Goal: Entertainment & Leisure: Consume media (video, audio)

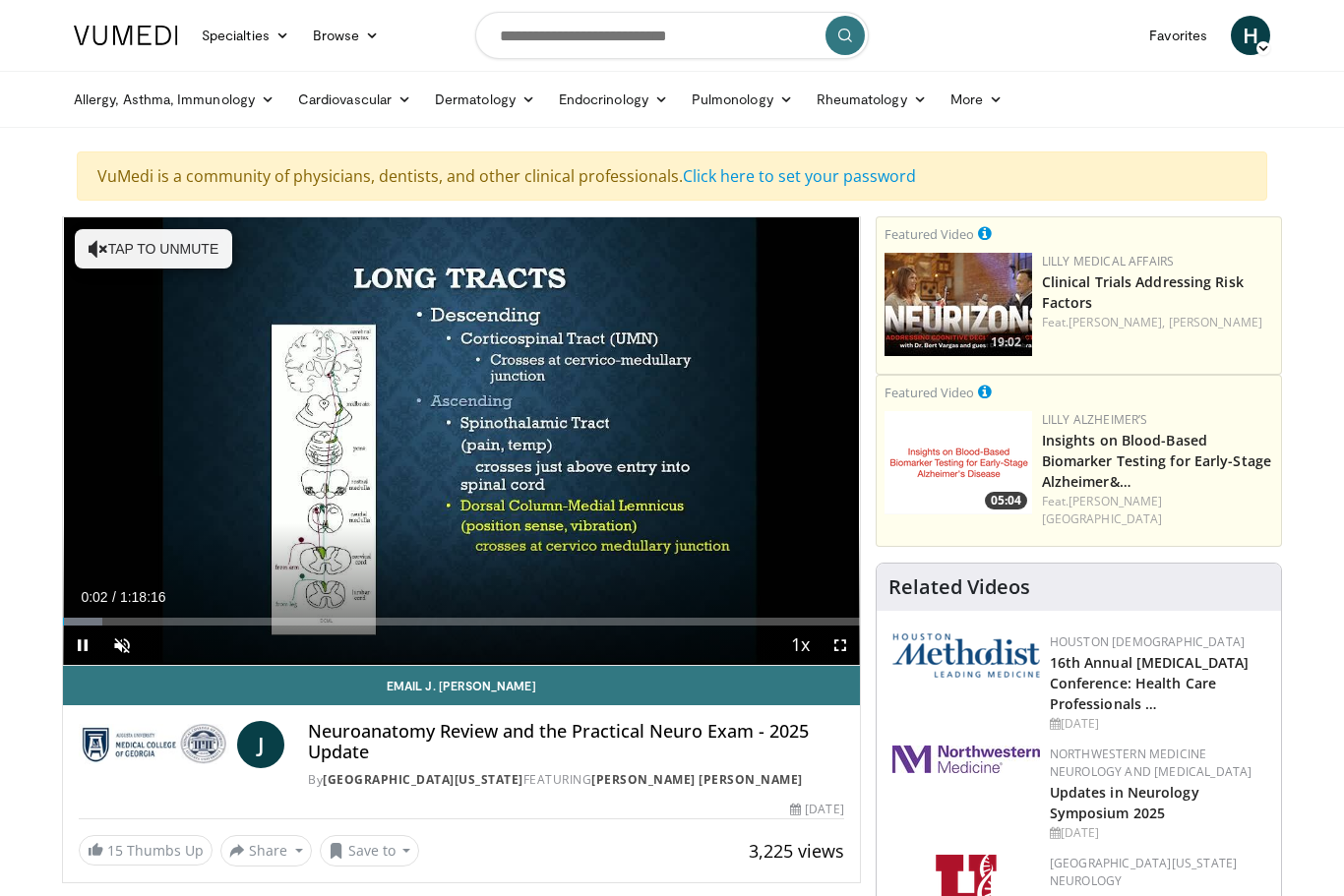
click at [850, 656] on span "Video Player" at bounding box center [840, 646] width 40 height 40
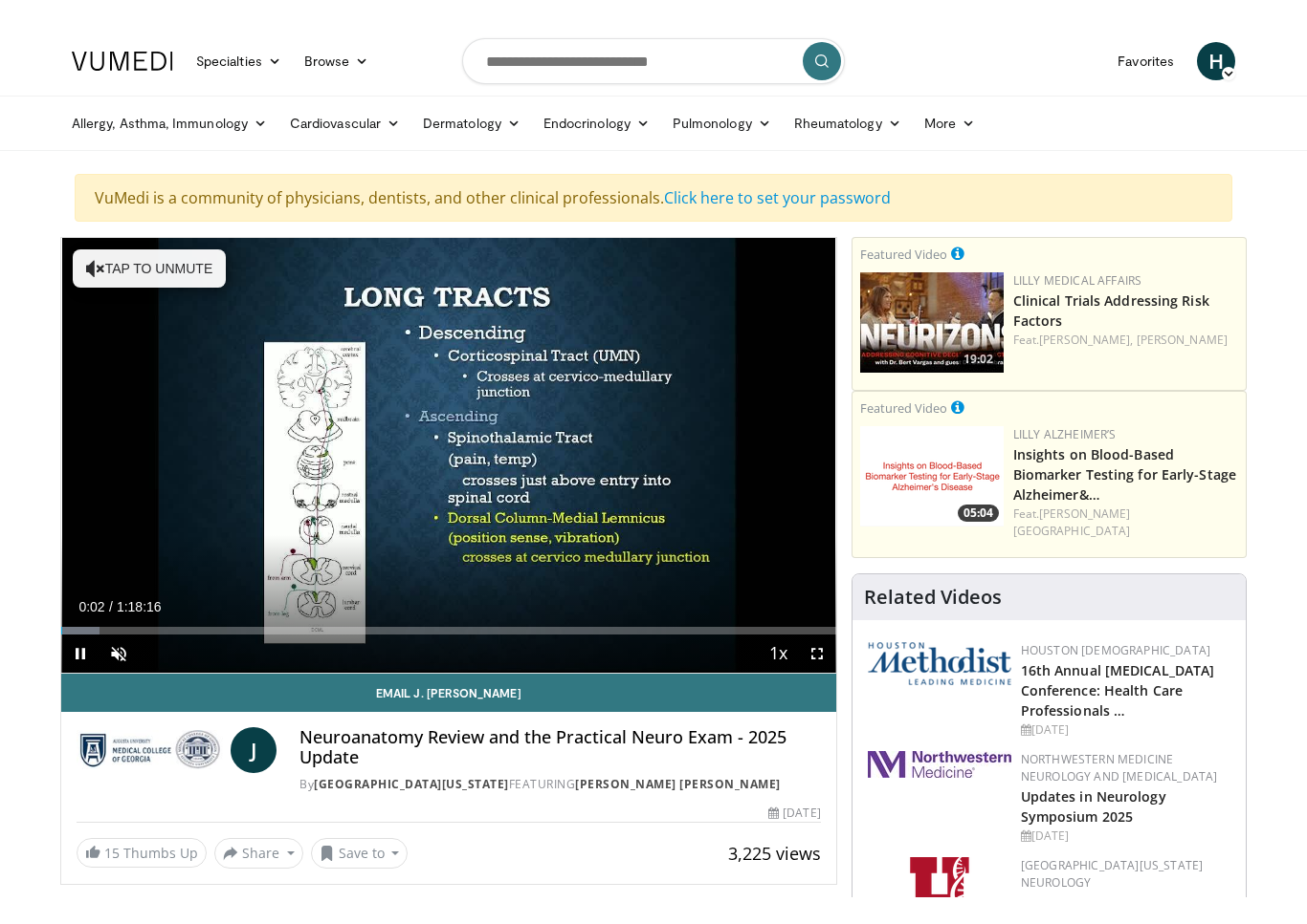
scroll to position [23, 0]
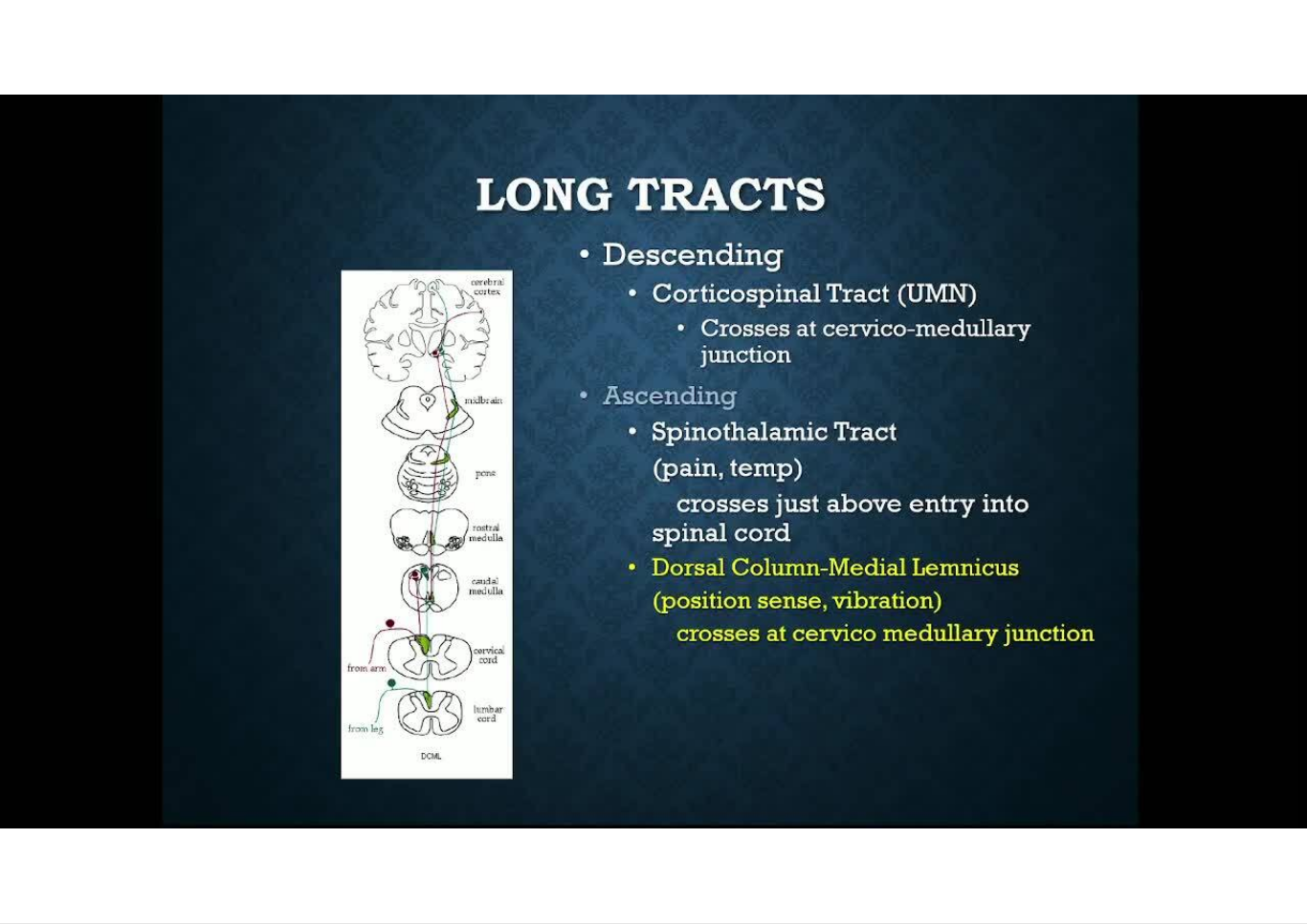
click at [83, 282] on div "10 seconds Tap to unmute" at bounding box center [653, 462] width 1307 height 924
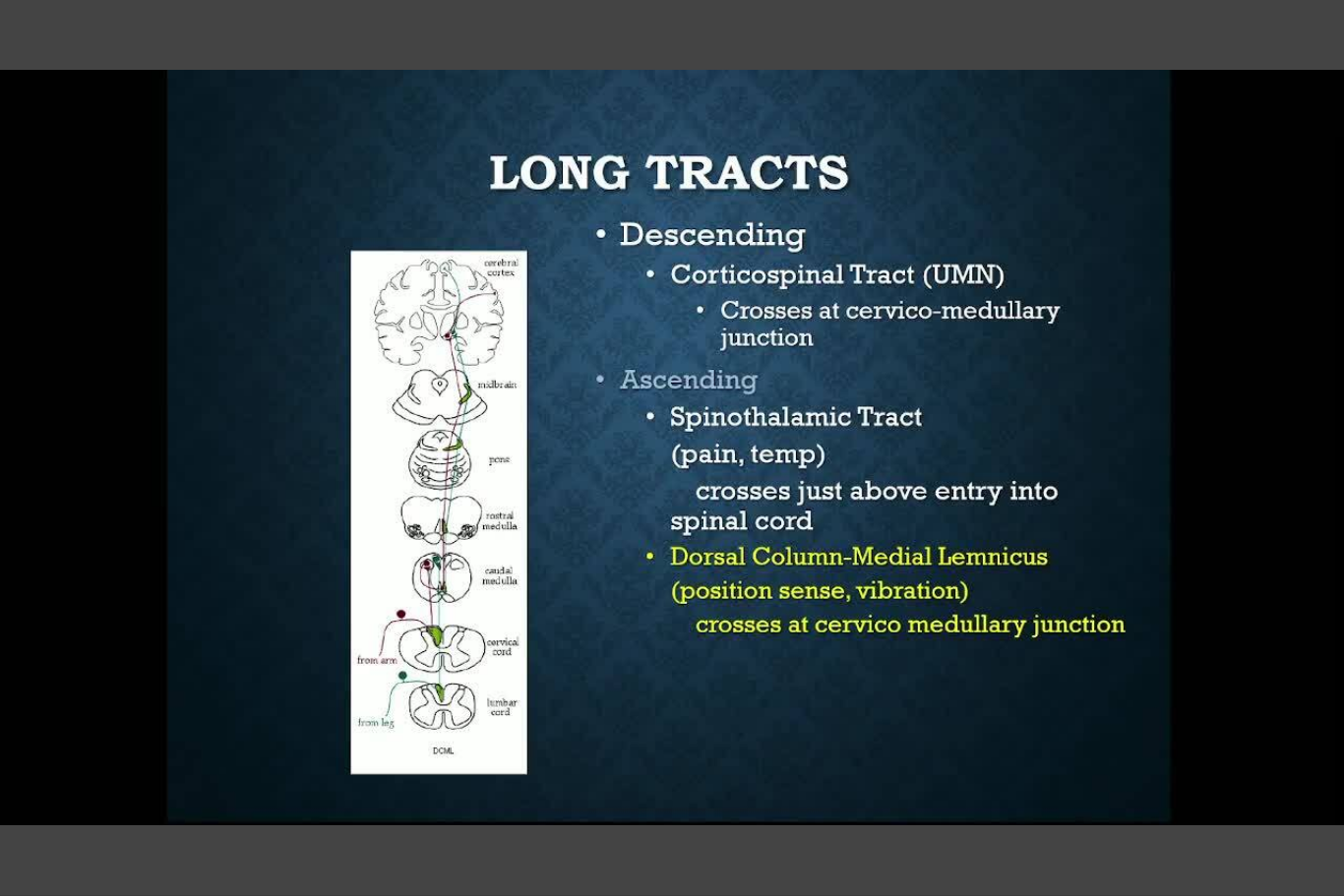
scroll to position [169, 0]
